Goal: Information Seeking & Learning: Understand process/instructions

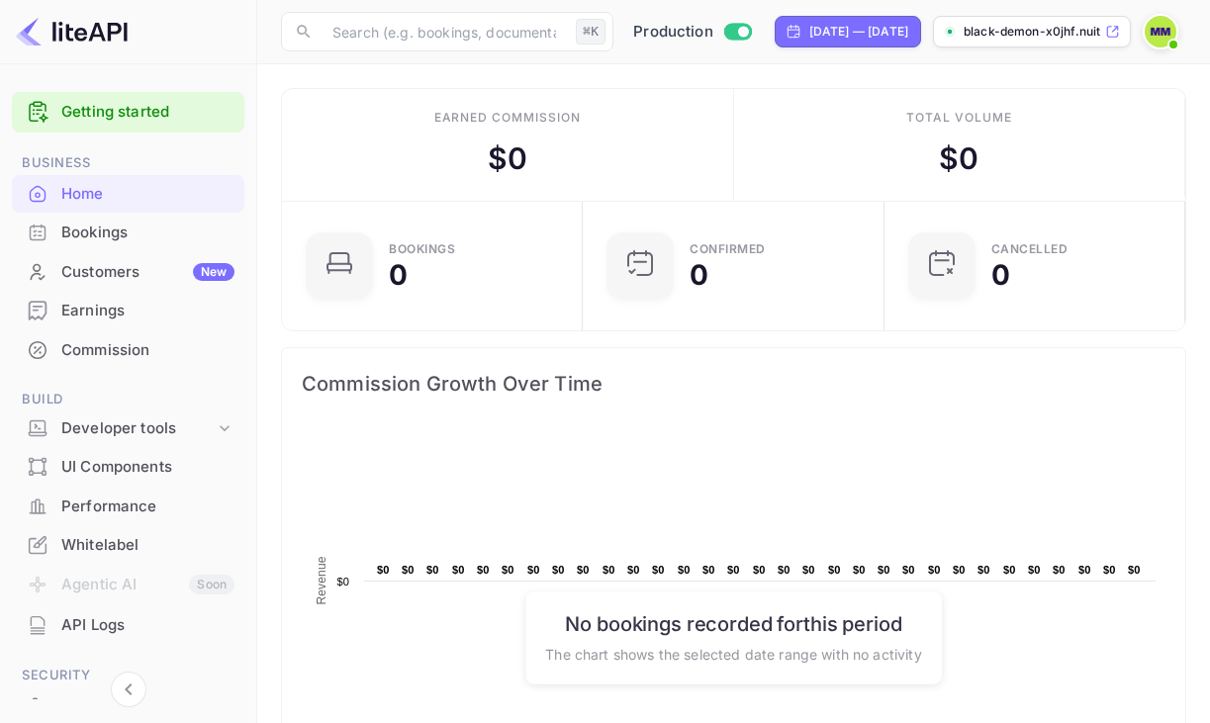
scroll to position [321, 289]
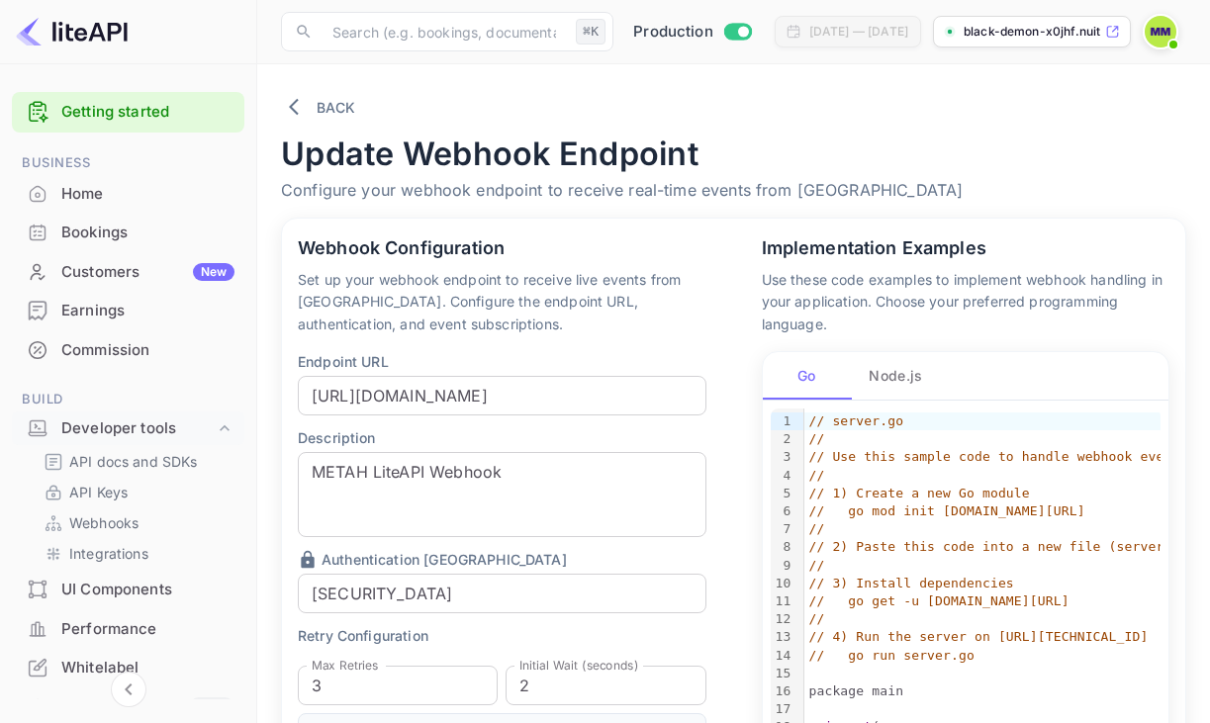
click at [128, 283] on div "Customers New" at bounding box center [128, 272] width 232 height 39
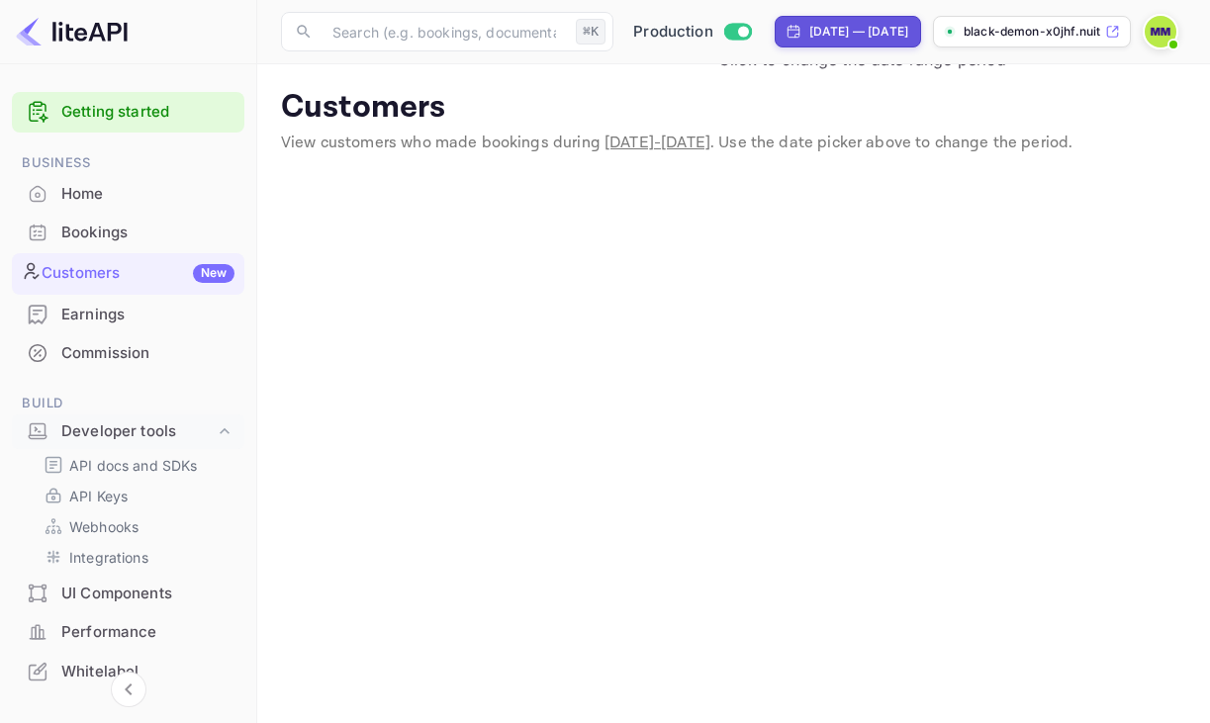
click at [873, 35] on div "[DATE] — [DATE]" at bounding box center [858, 32] width 99 height 18
select select "6"
select select "2025"
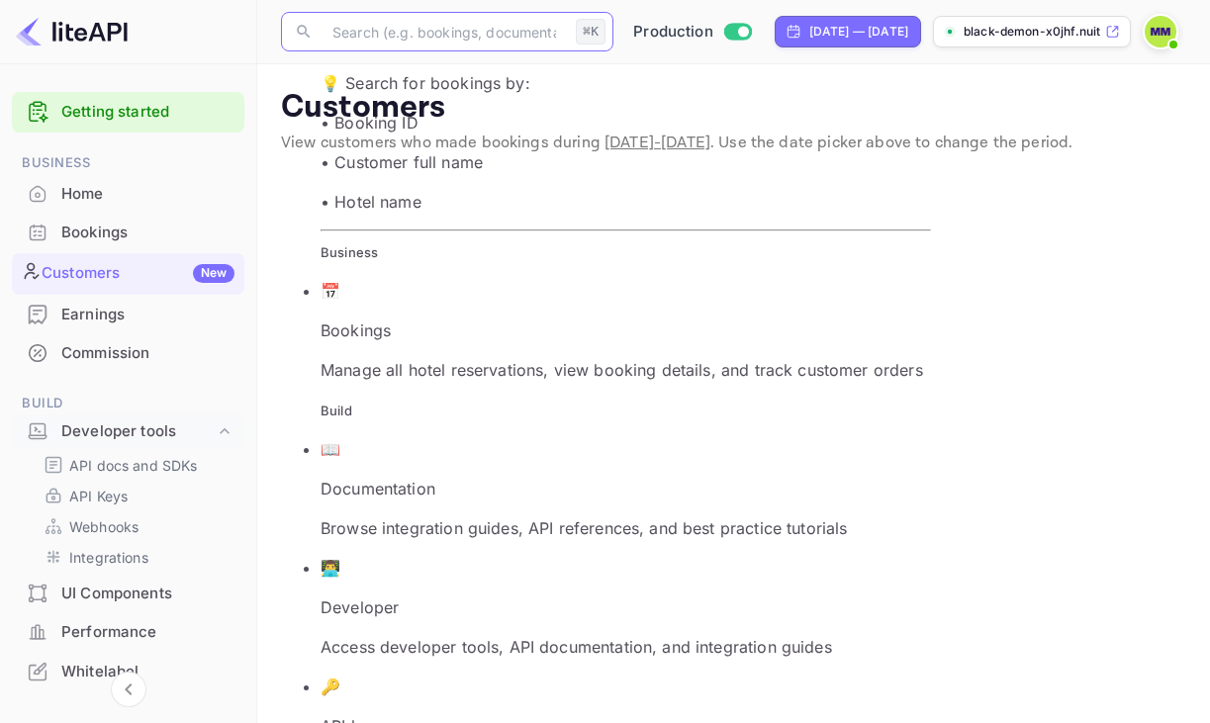
click at [417, 30] on input "text" at bounding box center [443, 32] width 247 height 40
click at [429, 535] on main "Customers View customers who made bookings during Jul 24 - Aug 23, 2025 . Use t…" at bounding box center [733, 669] width 952 height 1210
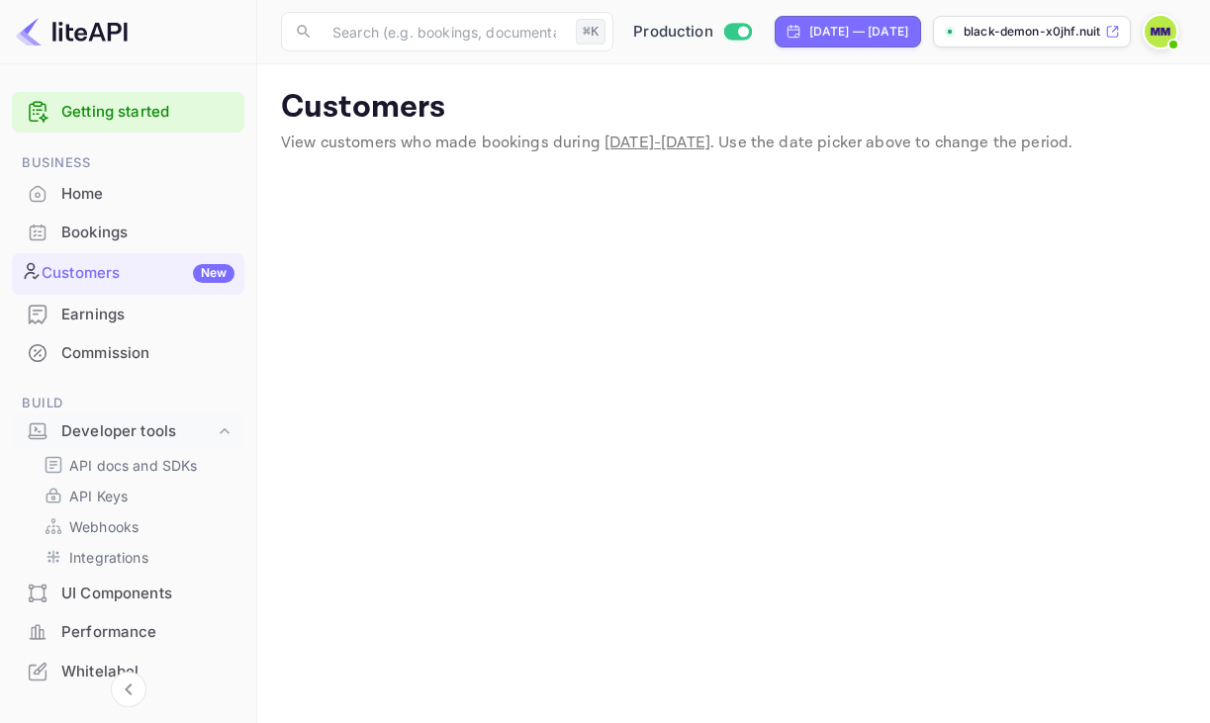
click at [82, 115] on link "Getting started" at bounding box center [147, 112] width 173 height 23
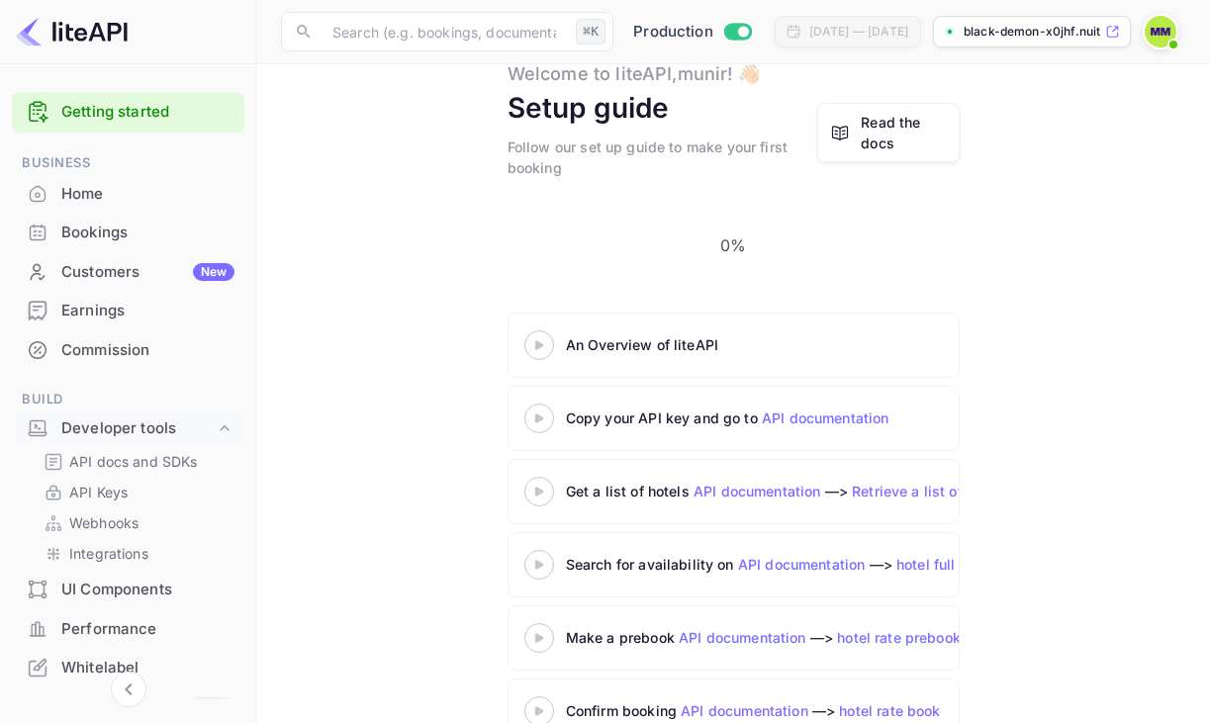
scroll to position [85, 0]
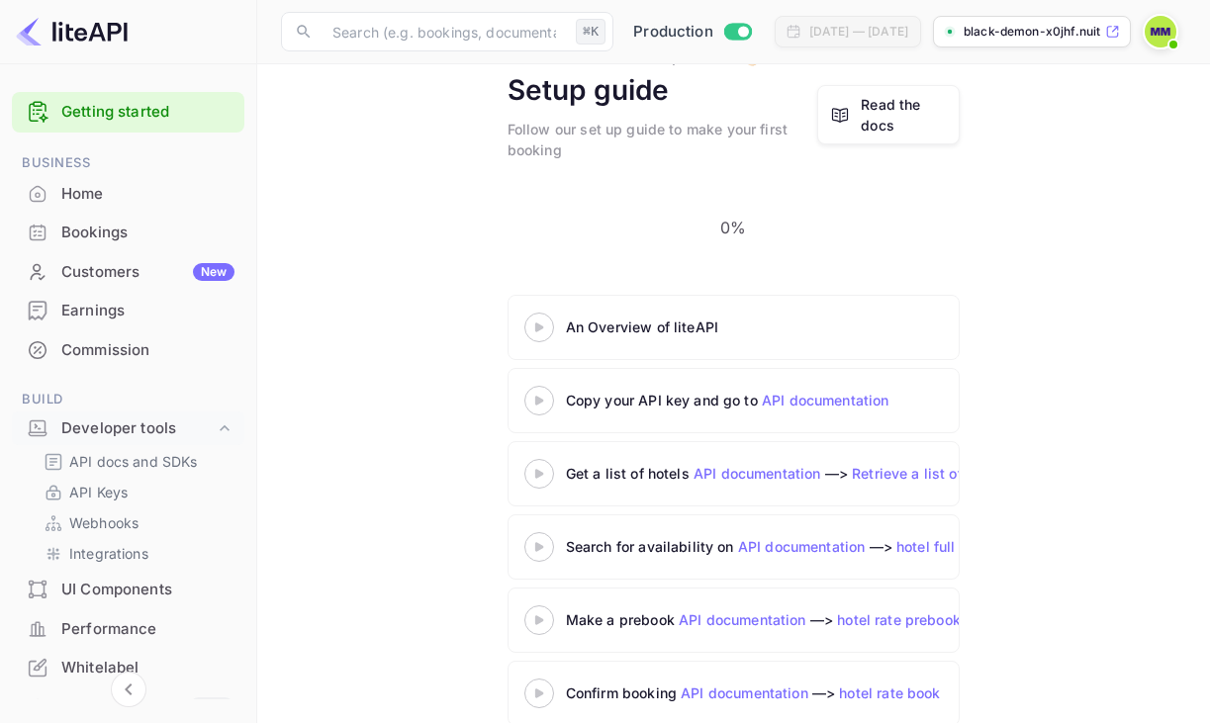
click at [549, 396] on icon at bounding box center [538, 401] width 69 height 10
drag, startPoint x: 905, startPoint y: 53, endPoint x: 1031, endPoint y: 95, distance: 132.3
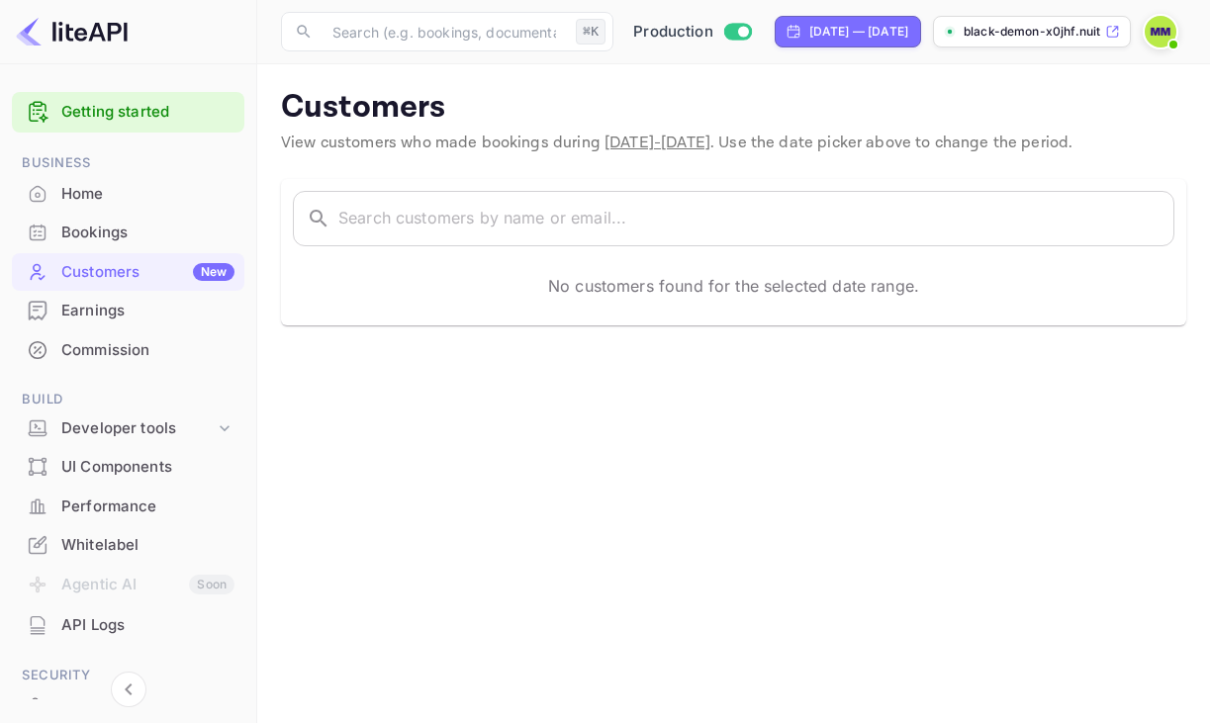
click at [93, 209] on div "Home" at bounding box center [128, 194] width 232 height 39
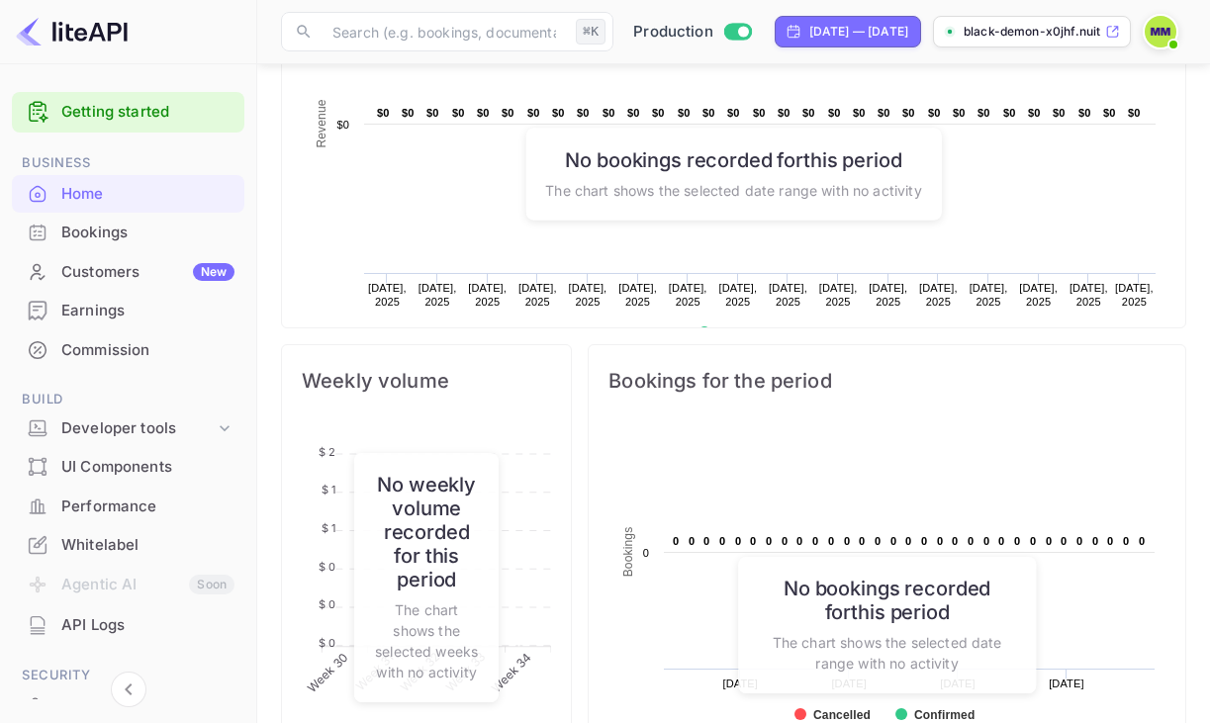
scroll to position [445, 0]
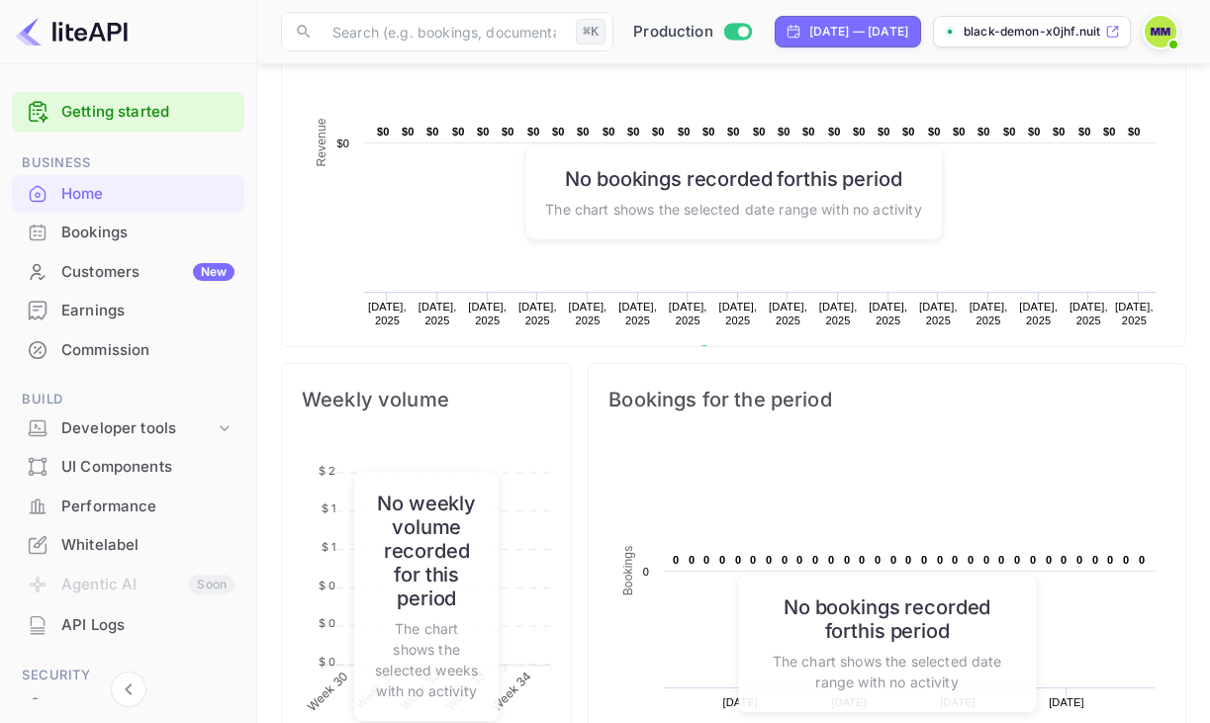
click at [125, 128] on div "Getting started" at bounding box center [128, 112] width 232 height 41
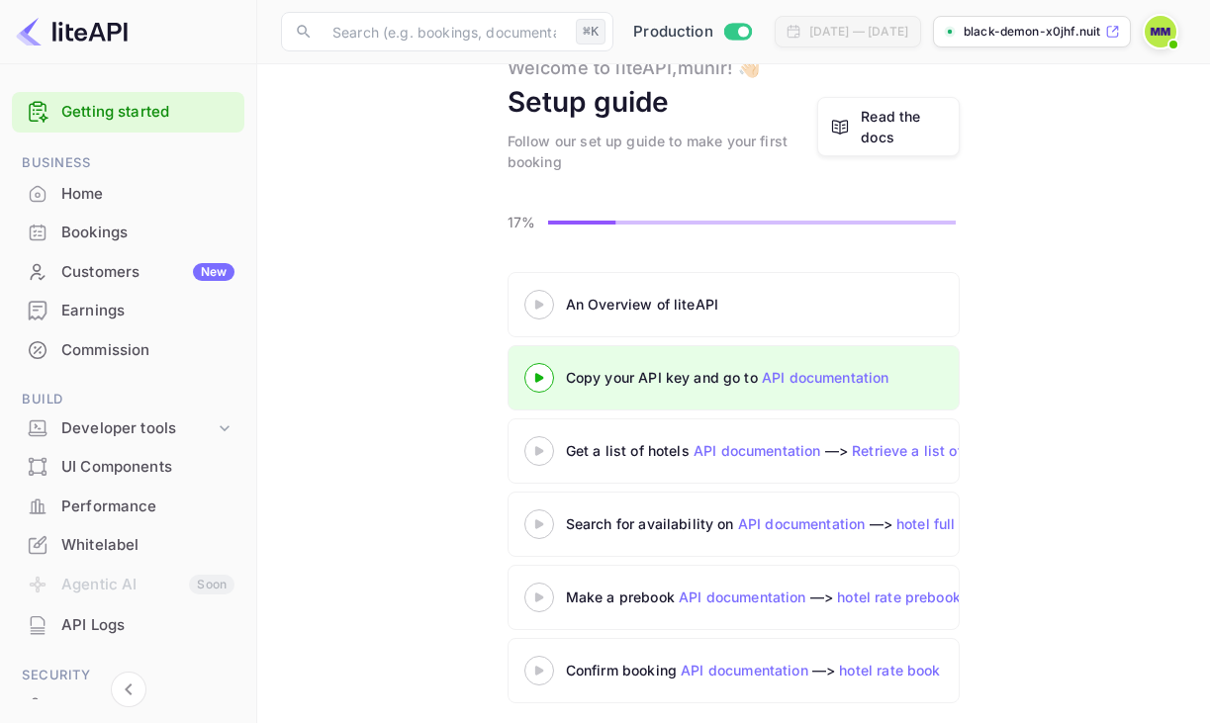
scroll to position [77, 0]
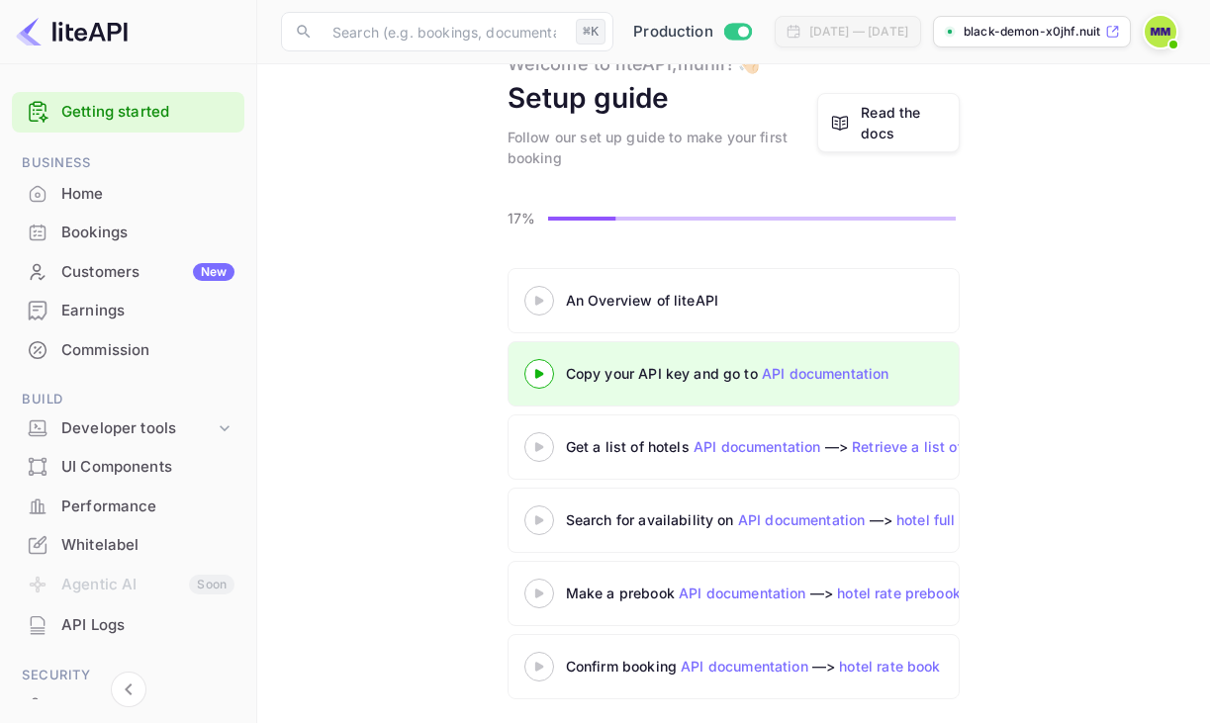
click at [748, 450] on link "API documentation" at bounding box center [757, 446] width 128 height 17
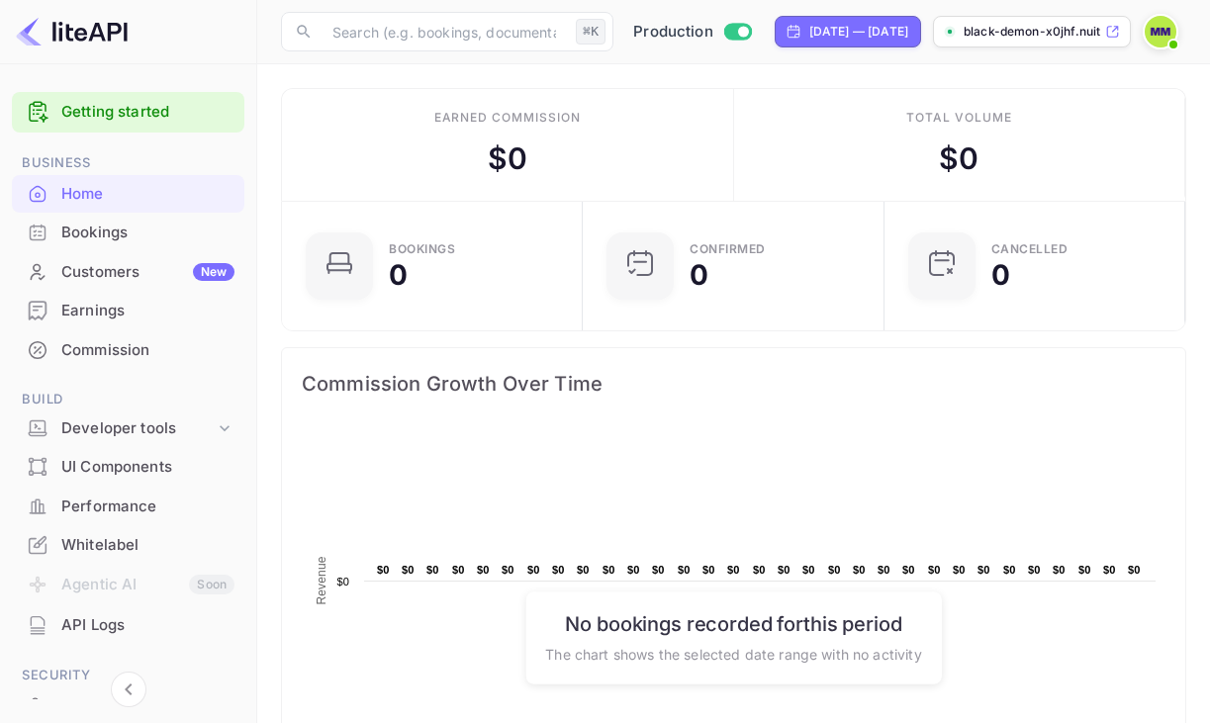
scroll to position [321, 289]
